Goal: Transaction & Acquisition: Purchase product/service

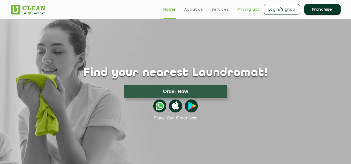
click at [245, 9] on link "Pricing List" at bounding box center [248, 9] width 22 height 6
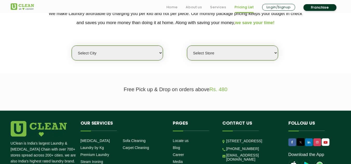
scroll to position [118, 0]
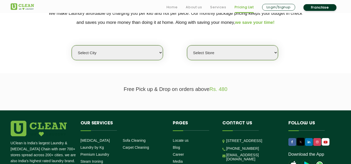
click at [120, 51] on select "Select city [GEOGRAPHIC_DATA] [GEOGRAPHIC_DATA] [GEOGRAPHIC_DATA] [GEOGRAPHIC_D…" at bounding box center [117, 52] width 91 height 15
select select "9"
click at [72, 45] on select "Select city [GEOGRAPHIC_DATA] [GEOGRAPHIC_DATA] [GEOGRAPHIC_DATA] [GEOGRAPHIC_D…" at bounding box center [117, 52] width 91 height 15
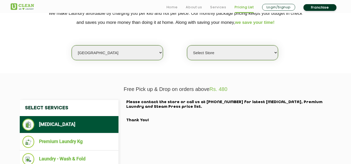
click at [223, 53] on select "Select Store UClean Kudasan" at bounding box center [232, 52] width 91 height 15
click at [207, 74] on section "Free Pick up & Drop on orders above Rs. 480 Select Services [MEDICAL_DATA] Prem…" at bounding box center [175, 150] width 351 height 155
click at [207, 52] on select "Select Store UClean Kudasan" at bounding box center [232, 52] width 91 height 15
select select "345"
click at [187, 45] on select "Select Store UClean Kudasan" at bounding box center [232, 52] width 91 height 15
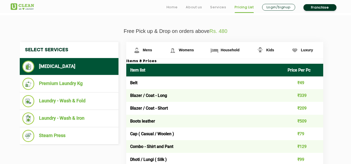
scroll to position [176, 0]
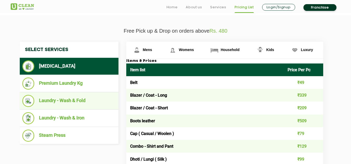
click at [91, 101] on li "Laundry - Wash & Fold" at bounding box center [68, 101] width 93 height 12
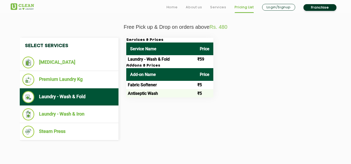
scroll to position [181, 0]
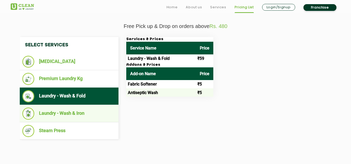
click at [87, 116] on li "Laundry - Wash & Iron" at bounding box center [68, 114] width 93 height 12
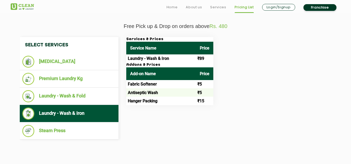
click at [151, 58] on td "Laundry - Wash & Iron" at bounding box center [161, 59] width 70 height 8
click at [199, 53] on th "Price" at bounding box center [204, 48] width 17 height 13
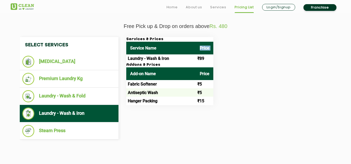
click at [199, 53] on th "Price" at bounding box center [204, 48] width 17 height 13
click at [218, 6] on link "Services" at bounding box center [218, 7] width 16 height 6
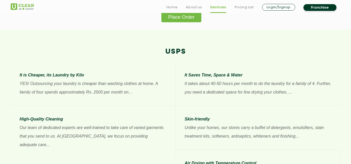
scroll to position [372, 0]
click at [175, 16] on button "Place Order" at bounding box center [181, 16] width 40 height 12
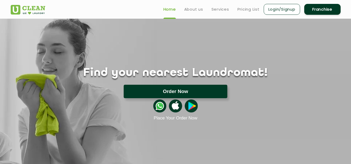
drag, startPoint x: 0, startPoint y: 0, endPoint x: 183, endPoint y: 90, distance: 203.5
click at [183, 90] on button "Order Now" at bounding box center [176, 91] width 104 height 13
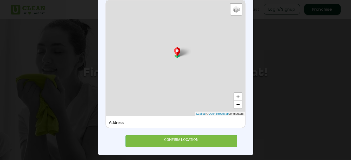
scroll to position [69, 0]
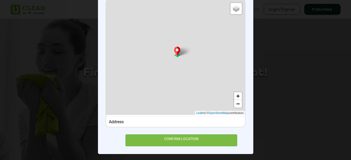
click at [172, 125] on div "Address" at bounding box center [175, 122] width 139 height 11
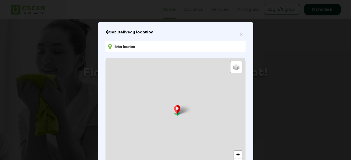
scroll to position [0, 0]
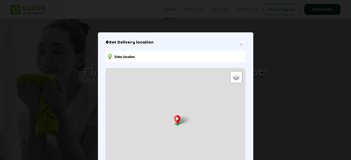
click at [184, 60] on input "text" at bounding box center [175, 57] width 140 height 12
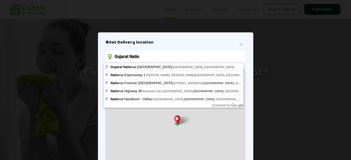
type input "Gujarat National Law University, PDPU Road, Koba, Gujarat, India"
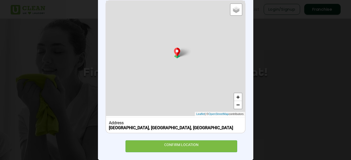
scroll to position [68, 0]
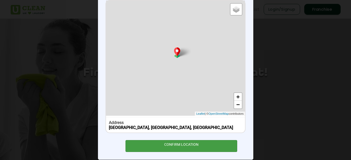
click at [183, 146] on div "CONFIRM LOCATION" at bounding box center [181, 146] width 112 height 12
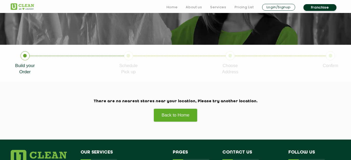
scroll to position [75, 0]
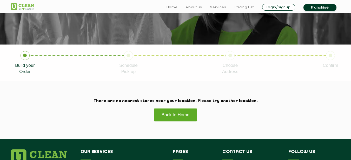
click at [191, 112] on link "Back to Home" at bounding box center [175, 114] width 44 height 13
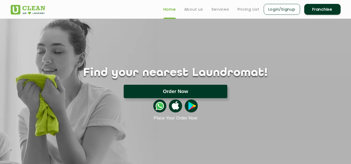
click at [182, 96] on button "Order Now" at bounding box center [176, 91] width 104 height 13
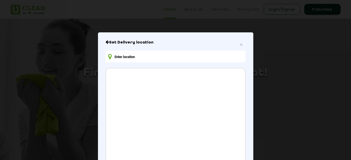
click at [153, 55] on input "text" at bounding box center [175, 57] width 140 height 12
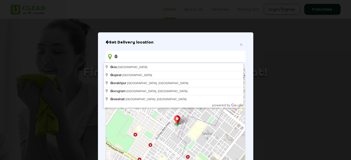
click at [200, 56] on input "G" at bounding box center [175, 57] width 140 height 12
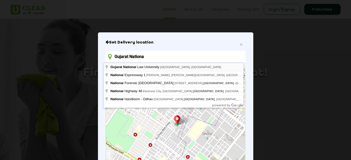
type input "Gujarat National Law University, PDPU Road, Koba, Gujarat, India"
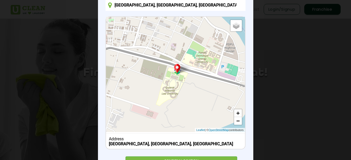
scroll to position [76, 0]
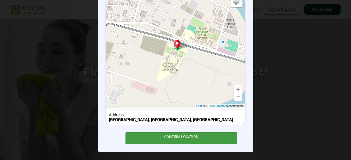
click at [203, 138] on div "CONFIRM LOCATION" at bounding box center [181, 139] width 112 height 12
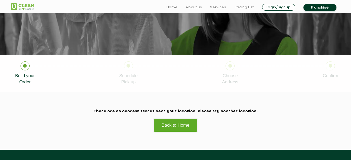
scroll to position [66, 0]
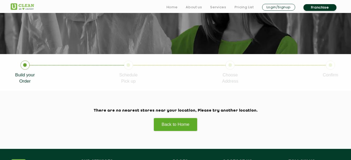
click at [246, 4] on li "Pricing List" at bounding box center [243, 7] width 19 height 7
